Goal: Obtain resource: Download file/media

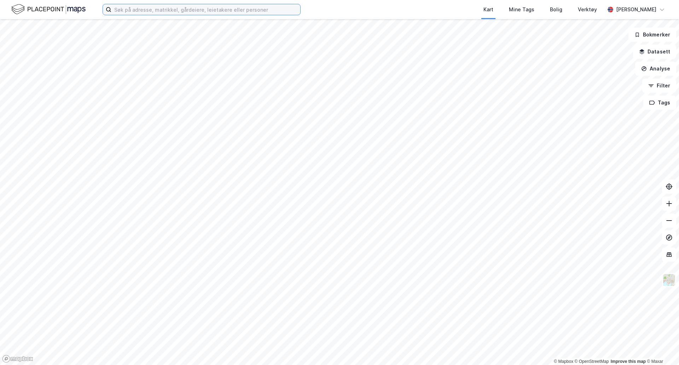
click at [144, 10] on input at bounding box center [205, 9] width 189 height 11
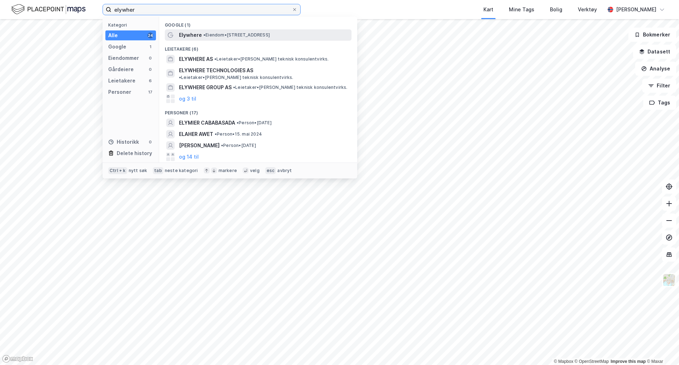
type input "elywher"
click at [193, 34] on span "Elywhere" at bounding box center [190, 35] width 23 height 8
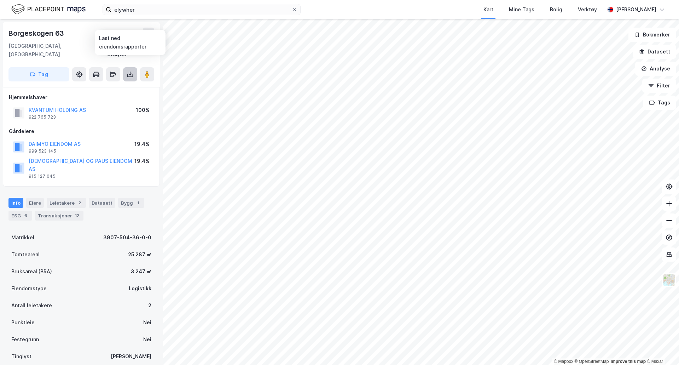
click at [130, 71] on icon at bounding box center [130, 74] width 7 height 7
click at [110, 86] on div "Last ned grunnbok" at bounding box center [95, 89] width 41 height 6
click at [70, 198] on div "Leietakere 2" at bounding box center [66, 203] width 39 height 10
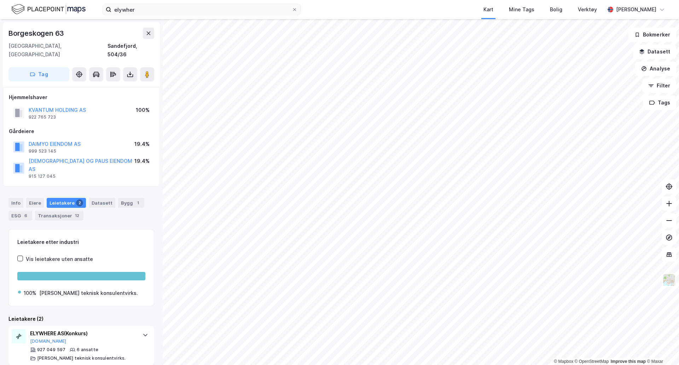
scroll to position [29, 0]
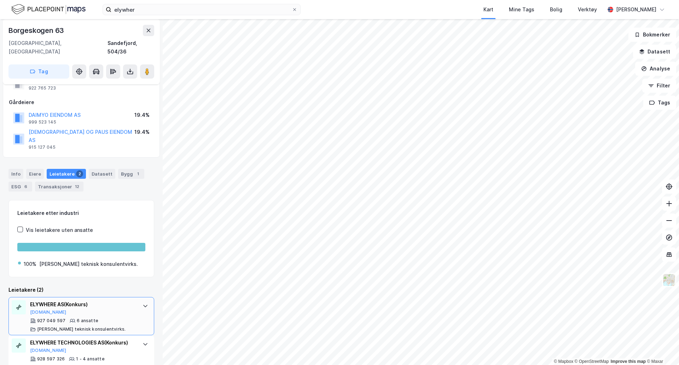
click at [70, 300] on div "ELYWHERE AS (Konkurs)" at bounding box center [82, 304] width 105 height 8
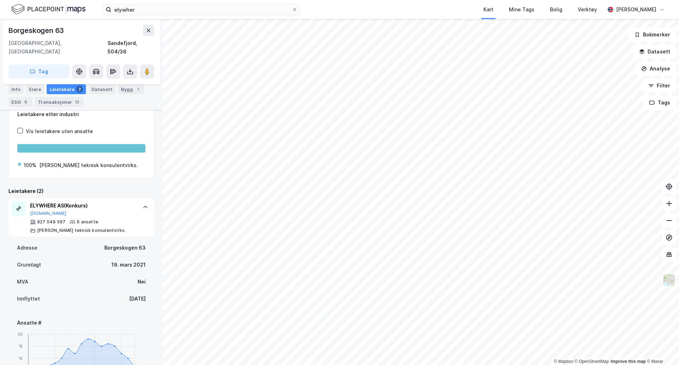
scroll to position [100, 0]
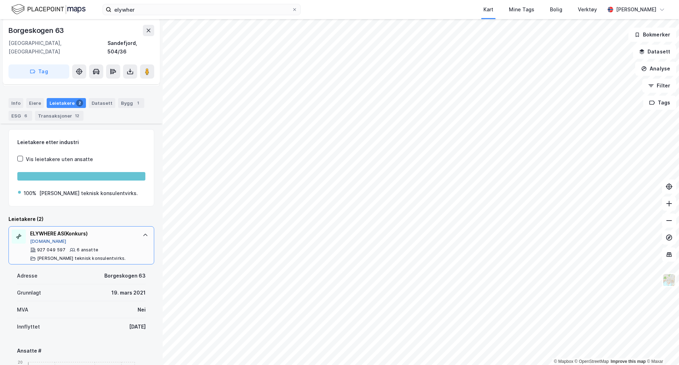
click at [41, 239] on button "[DOMAIN_NAME]" at bounding box center [48, 242] width 36 height 6
